Goal: Task Accomplishment & Management: Use online tool/utility

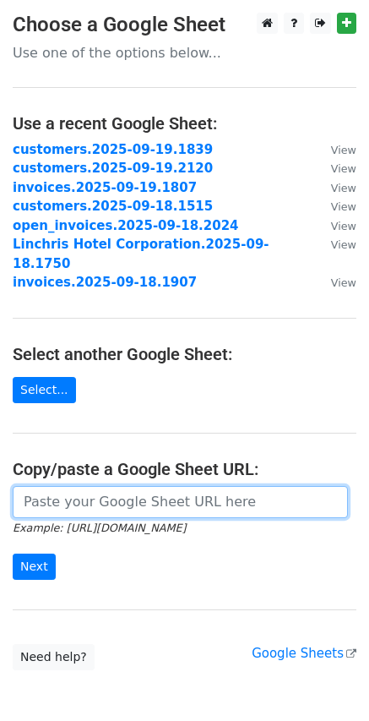
click at [183, 488] on input "url" at bounding box center [180, 502] width 335 height 32
paste input "https://docs.google.com/spreadsheets/d/17_-l5dpPnUctOLdJcBRUOubkEdIlgInCGpprEbr…"
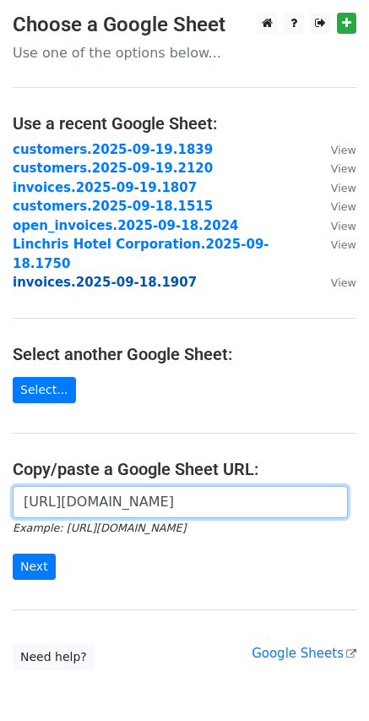
scroll to position [0, 352]
type input "https://docs.google.com/spreadsheets/d/17_-l5dpPnUctOLdJcBRUOubkEdIlgInCGpprEbr…"
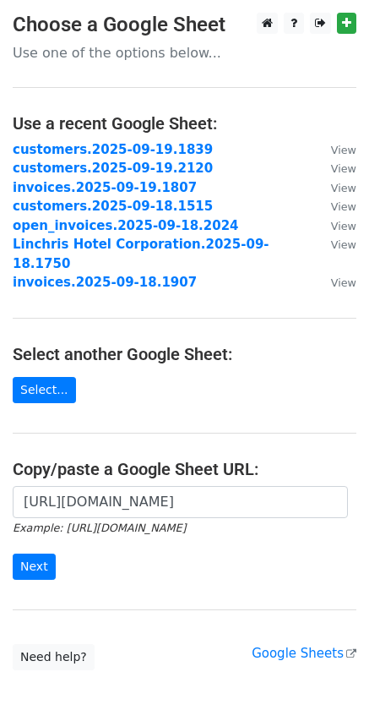
scroll to position [0, 0]
click at [35, 553] on input "Next" at bounding box center [34, 566] width 43 height 26
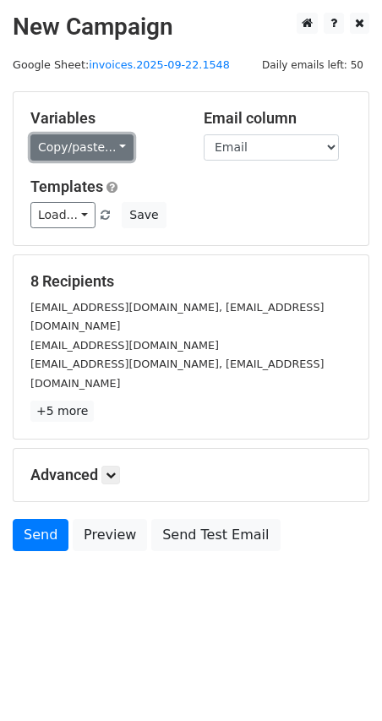
click at [108, 149] on link "Copy/paste..." at bounding box center [81, 147] width 103 height 26
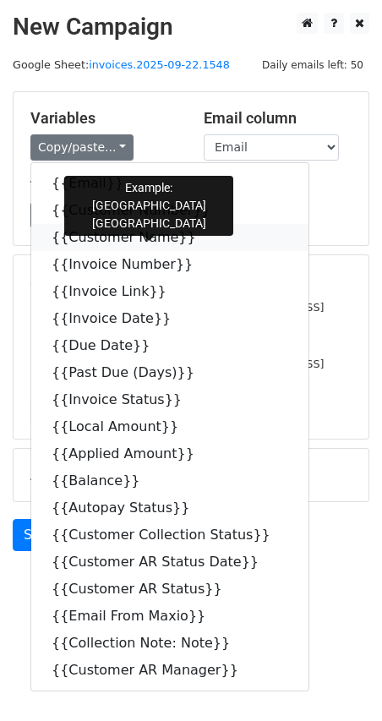
click at [200, 239] on icon at bounding box center [207, 237] width 14 height 14
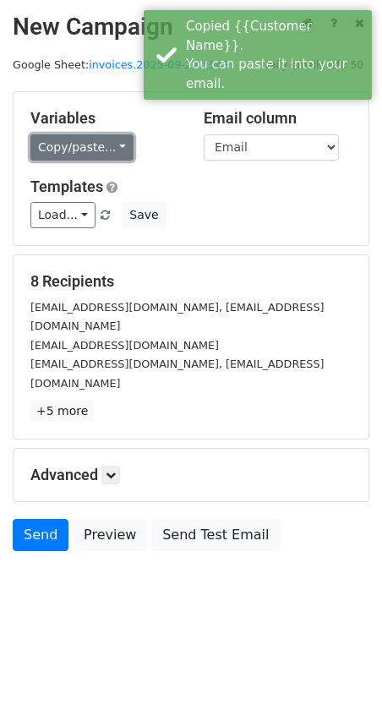
click at [111, 154] on link "Copy/paste..." at bounding box center [81, 147] width 103 height 26
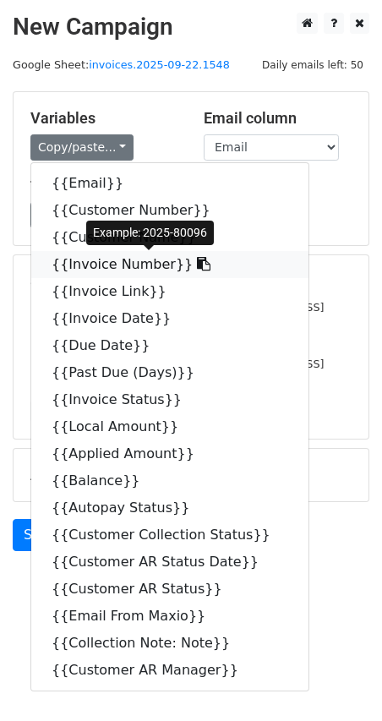
click at [197, 261] on icon at bounding box center [204, 264] width 14 height 14
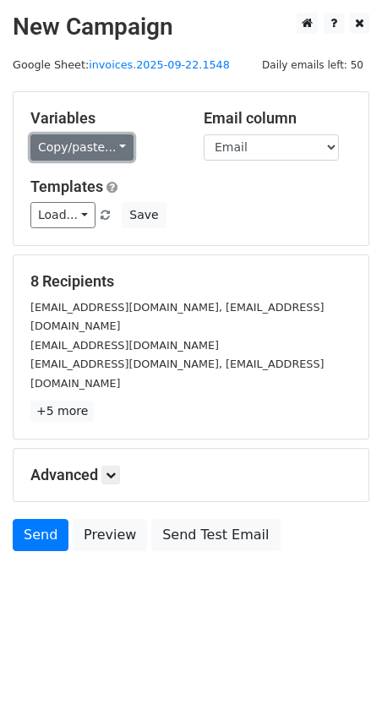
click at [114, 147] on link "Copy/paste..." at bounding box center [81, 147] width 103 height 26
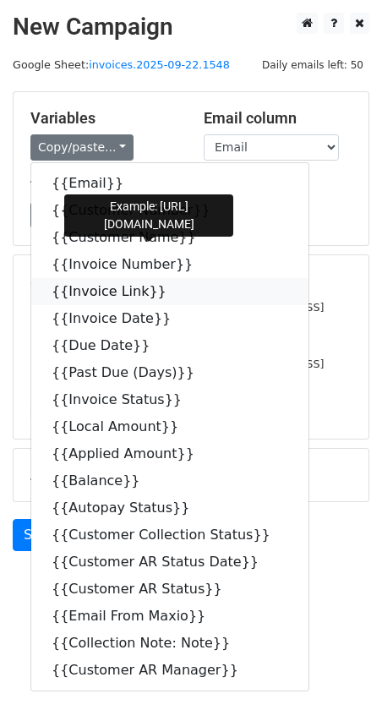
drag, startPoint x: 150, startPoint y: 294, endPoint x: 133, endPoint y: 292, distance: 17.0
click at [171, 294] on icon at bounding box center [178, 291] width 14 height 14
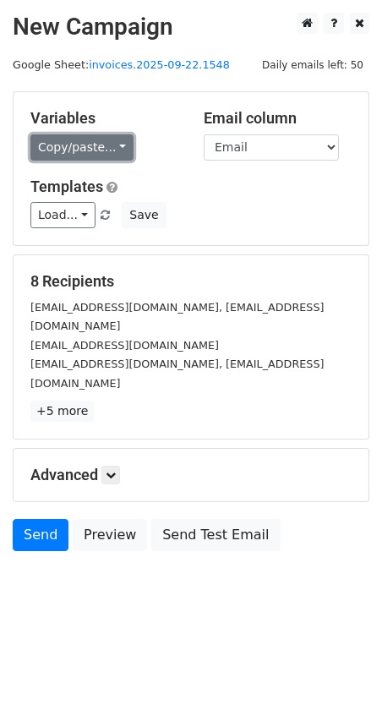
click at [110, 139] on link "Copy/paste..." at bounding box center [81, 147] width 103 height 26
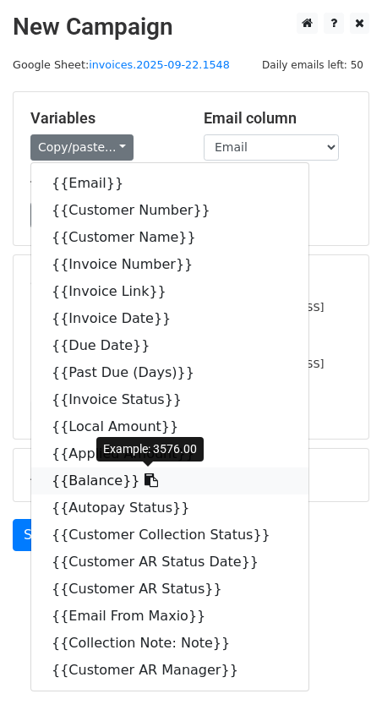
click at [144, 479] on icon at bounding box center [151, 480] width 14 height 14
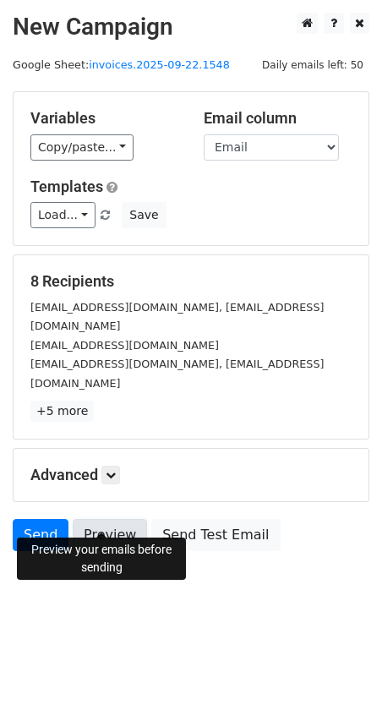
click at [74, 519] on link "Preview" at bounding box center [110, 535] width 74 height 32
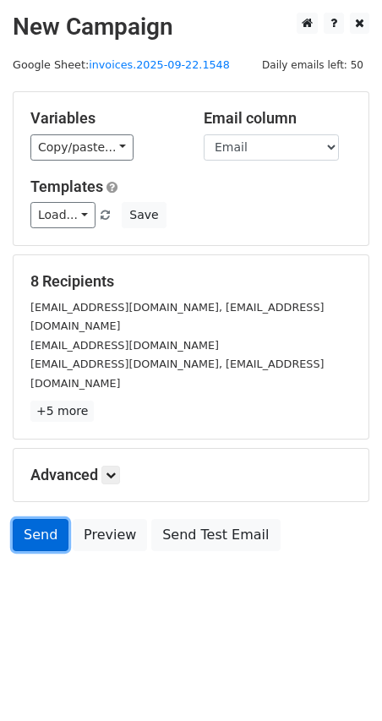
click at [47, 519] on link "Send" at bounding box center [41, 535] width 56 height 32
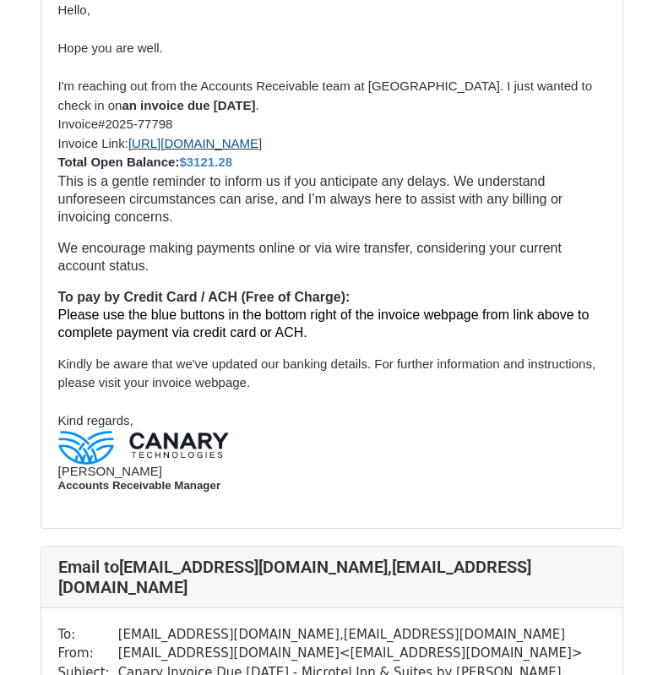
scroll to position [2254, 0]
